Goal: Transaction & Acquisition: Purchase product/service

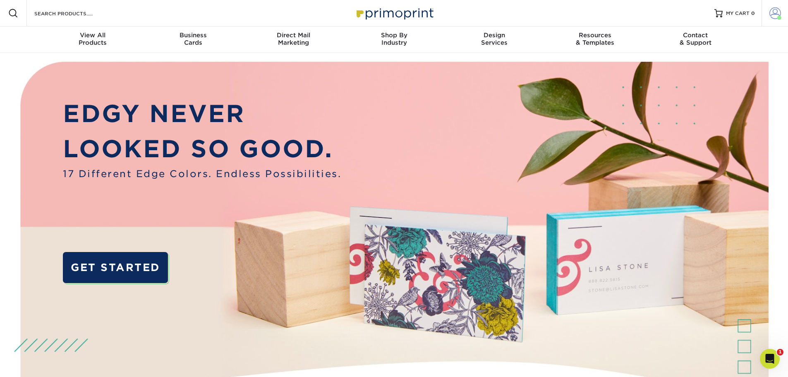
click at [771, 14] on span at bounding box center [776, 13] width 12 height 12
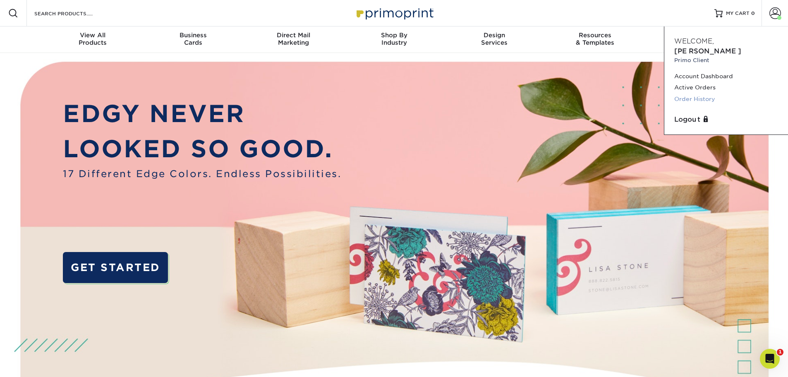
click at [692, 94] on link "Order History" at bounding box center [727, 99] width 104 height 11
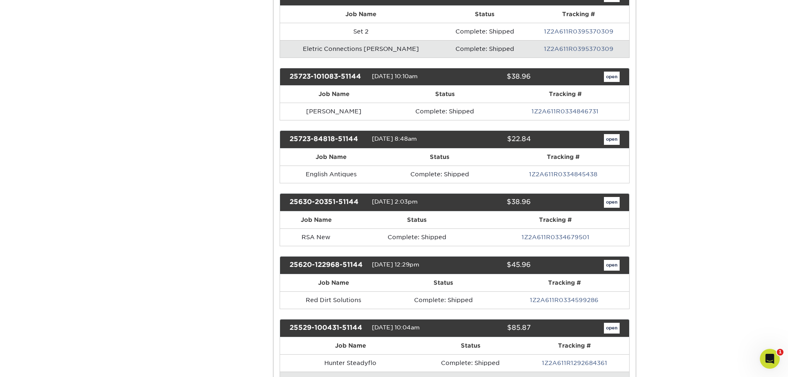
scroll to position [414, 0]
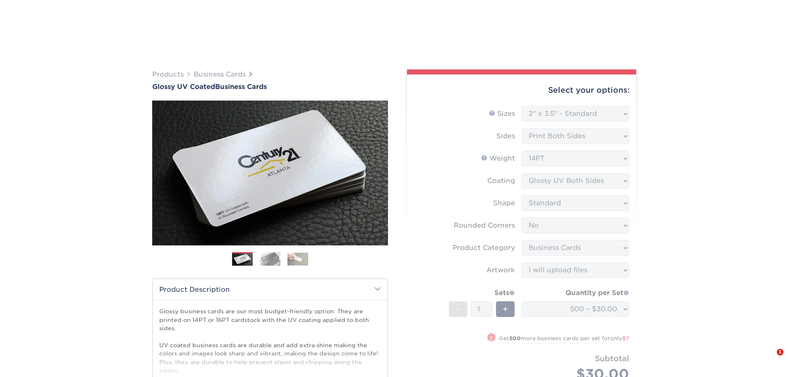
select select "2.00x3.50"
select select "0"
select select "3b5148f1-0588-4f88-a218-97bcfdce65c1"
select select "upload"
select select "500 – $30.00"
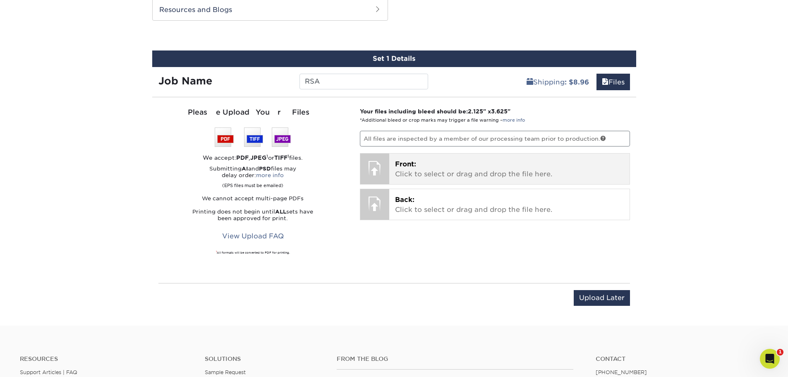
click at [427, 164] on p "Front: Click to select or drag and drop the file here." at bounding box center [509, 169] width 229 height 20
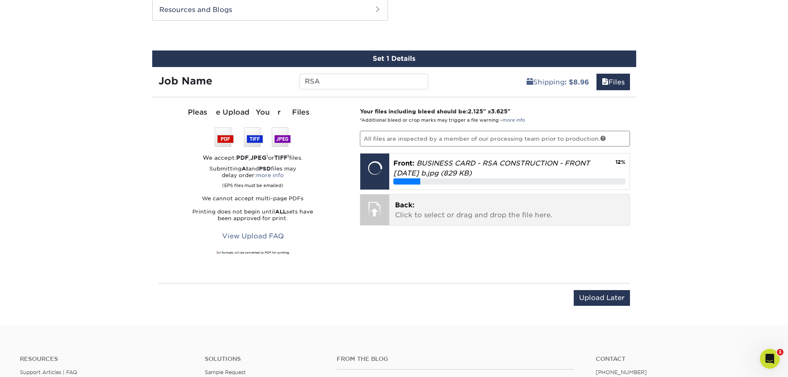
click at [455, 216] on p "Back: Click to select or drag and drop the file here." at bounding box center [509, 210] width 229 height 20
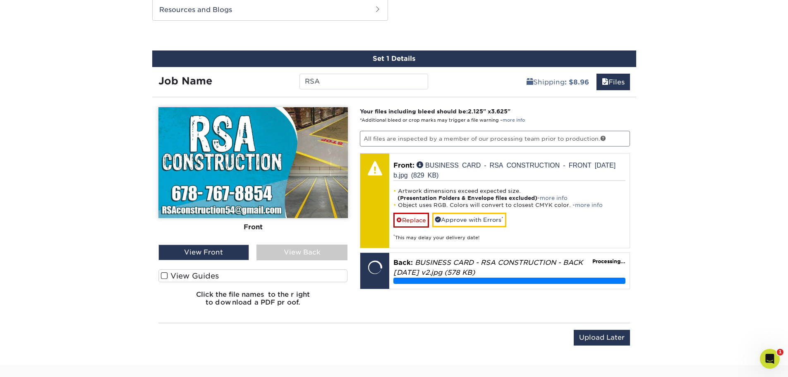
click at [267, 273] on label "View Guides" at bounding box center [253, 275] width 190 height 13
click at [0, 0] on input "View Guides" at bounding box center [0, 0] width 0 height 0
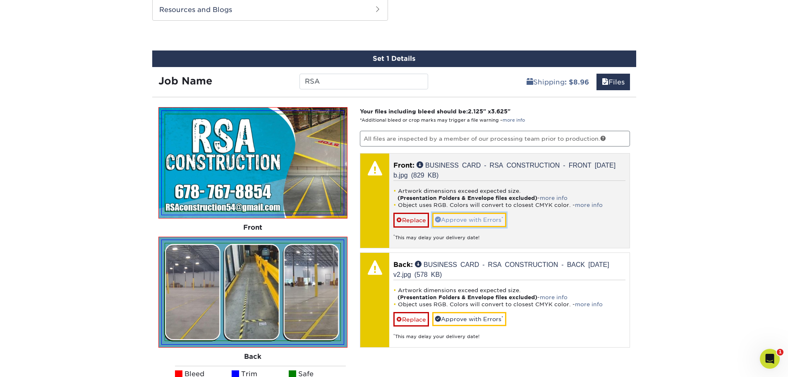
click at [473, 223] on link "Approve with Errors *" at bounding box center [469, 220] width 74 height 14
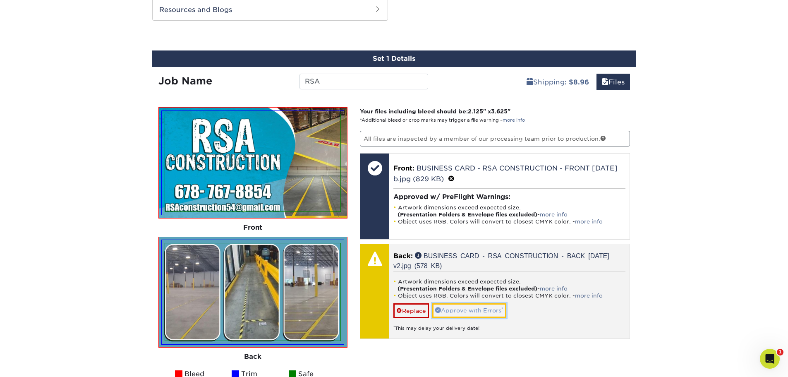
click at [471, 307] on link "Approve with Errors *" at bounding box center [469, 310] width 74 height 14
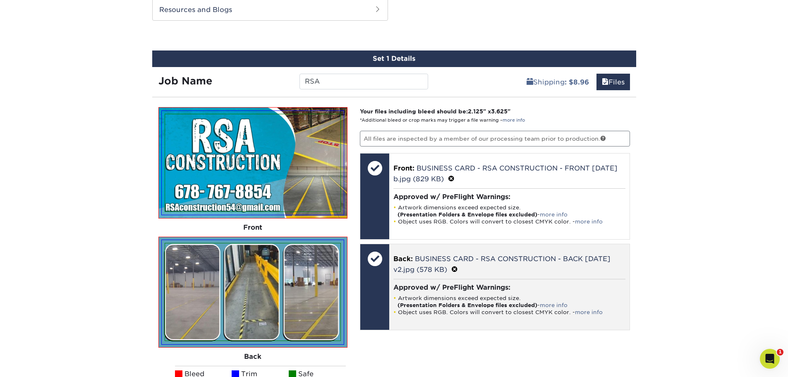
scroll to position [579, 0]
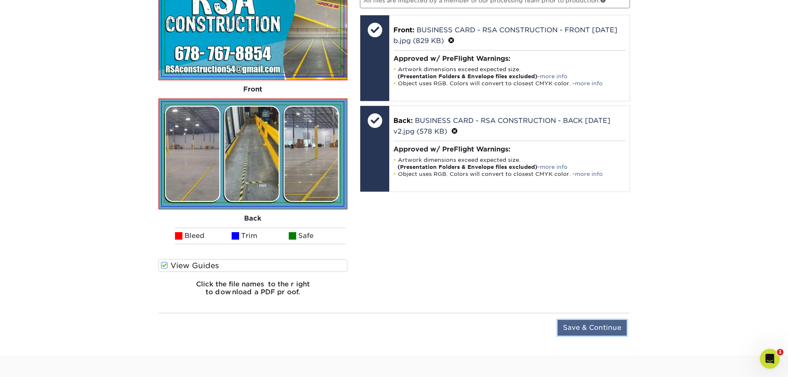
click at [579, 329] on input "Save & Continue" at bounding box center [592, 328] width 69 height 16
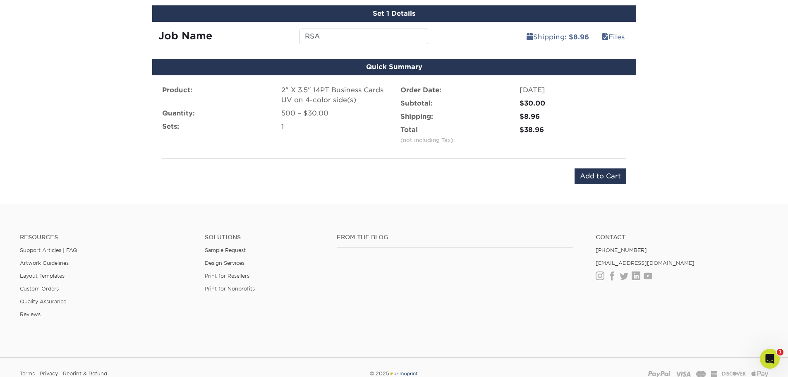
scroll to position [417, 0]
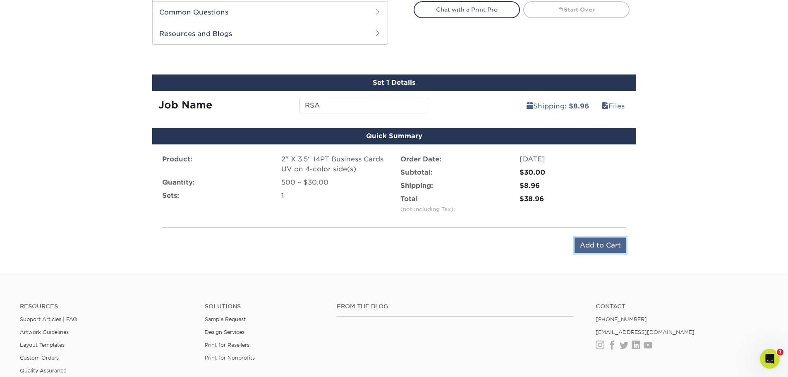
click at [595, 246] on input "Add to Cart" at bounding box center [601, 246] width 52 height 16
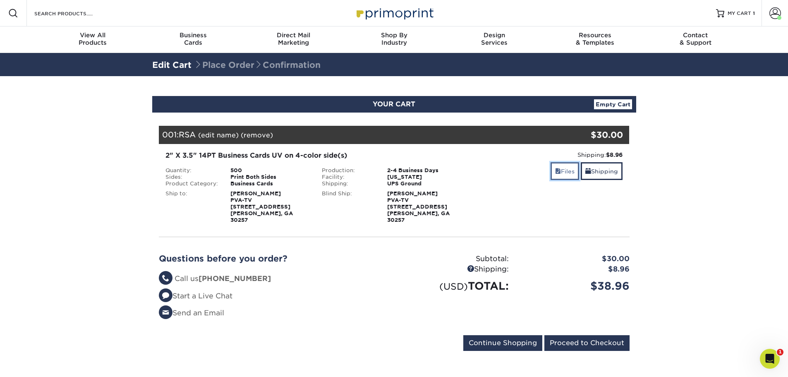
click at [559, 168] on link "Files" at bounding box center [565, 171] width 29 height 18
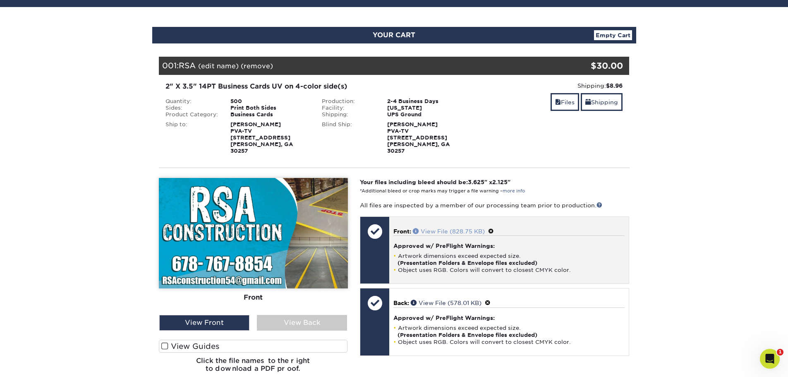
scroll to position [414, 0]
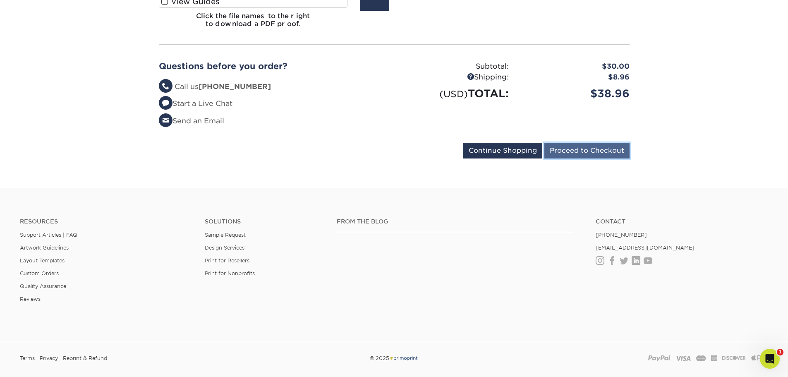
click at [609, 143] on input "Proceed to Checkout" at bounding box center [587, 151] width 85 height 16
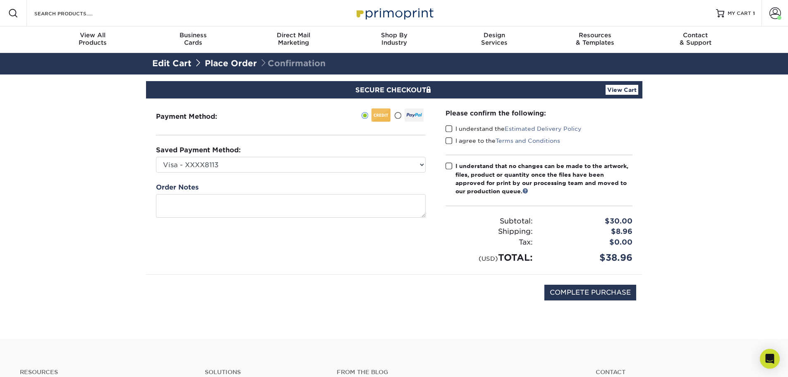
click at [447, 129] on span at bounding box center [449, 129] width 7 height 8
click at [0, 0] on input "I understand the Estimated Delivery Policy" at bounding box center [0, 0] width 0 height 0
click at [447, 142] on span at bounding box center [449, 141] width 7 height 8
click at [0, 0] on input "I agree to the Terms and Conditions" at bounding box center [0, 0] width 0 height 0
click at [449, 165] on span at bounding box center [449, 166] width 7 height 8
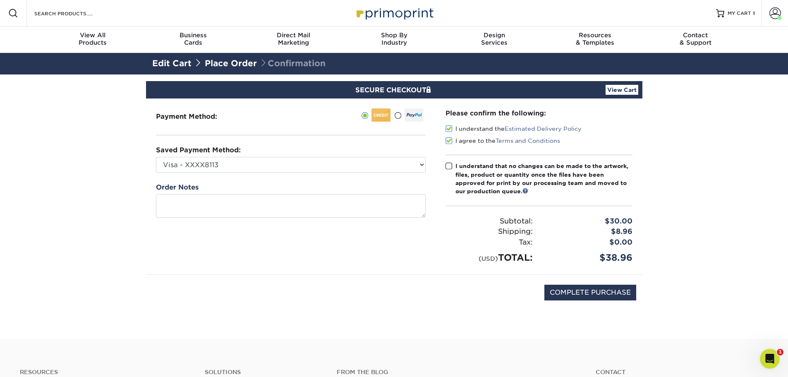
click at [0, 0] on input "I understand that no changes can be made to the artwork, files, product or quan…" at bounding box center [0, 0] width 0 height 0
click at [615, 293] on input "COMPLETE PURCHASE" at bounding box center [591, 293] width 92 height 16
type input "PROCESSING, PLEASE WAIT..."
